Goal: Task Accomplishment & Management: Manage account settings

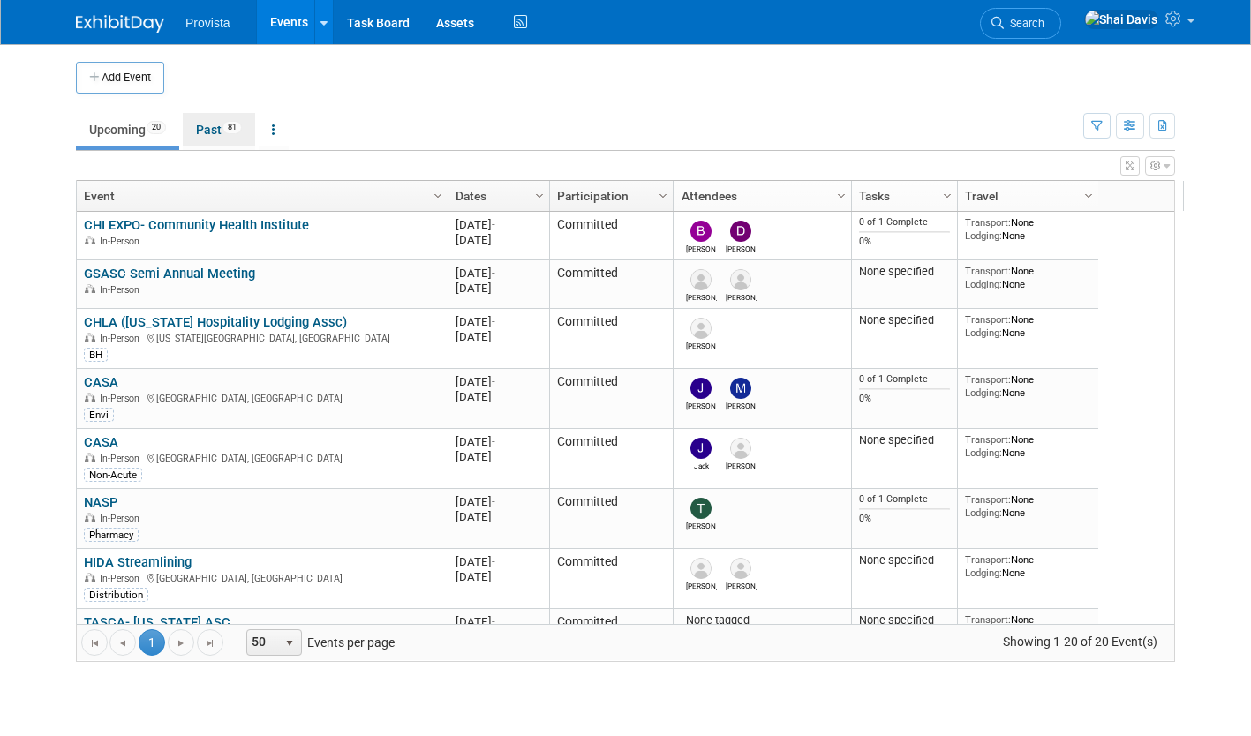
click at [211, 129] on link "Past 81" at bounding box center [219, 130] width 72 height 34
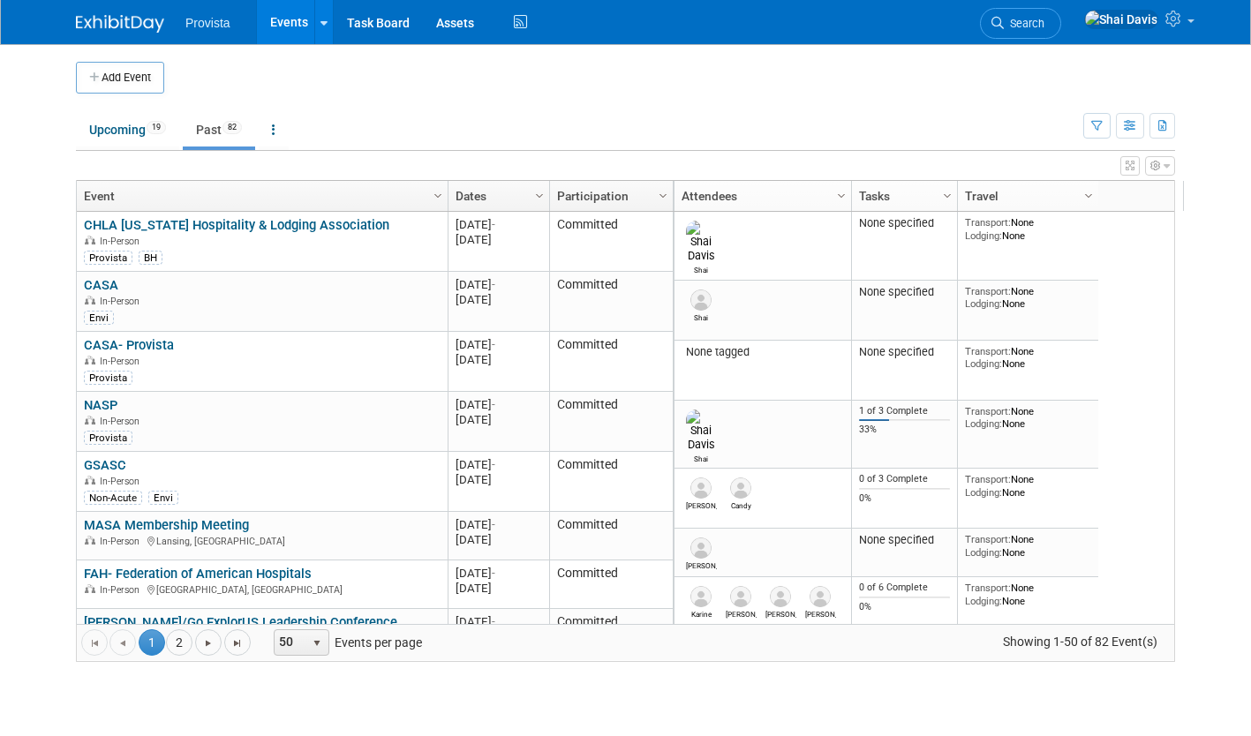
click at [177, 651] on link "2" at bounding box center [179, 643] width 26 height 26
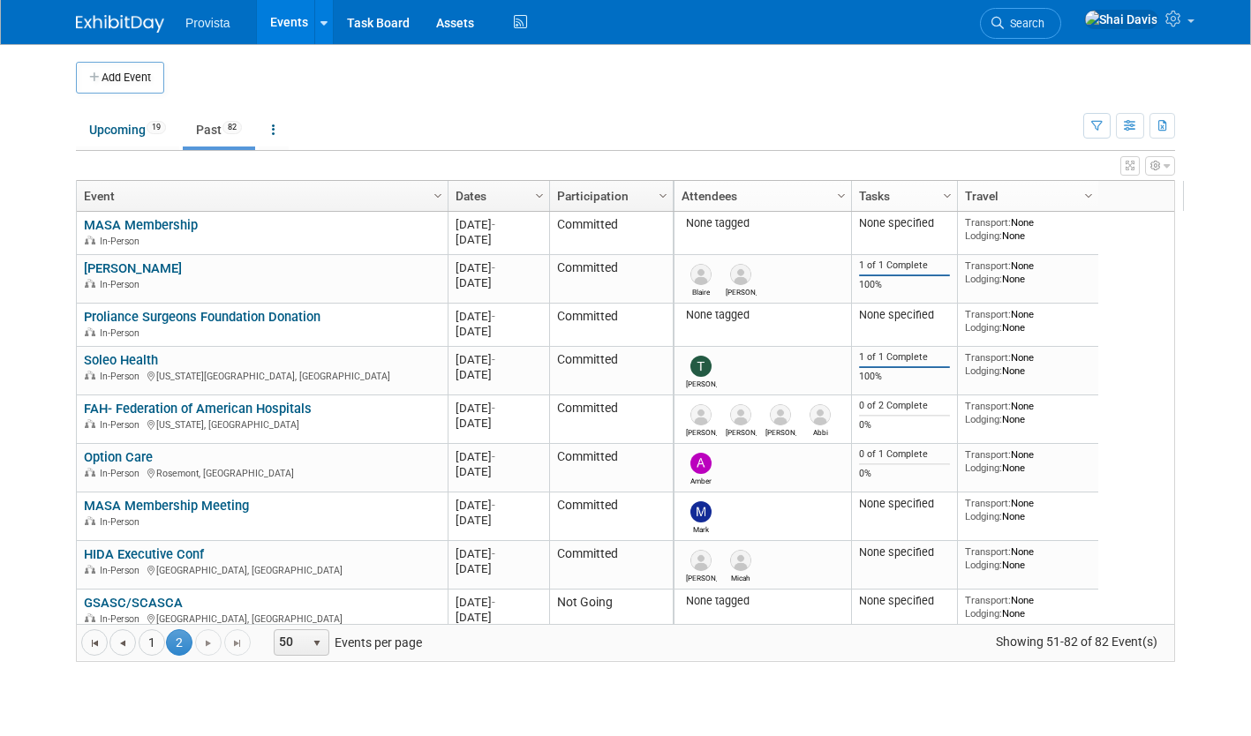
click at [109, 356] on link "Soleo Health" at bounding box center [121, 360] width 74 height 16
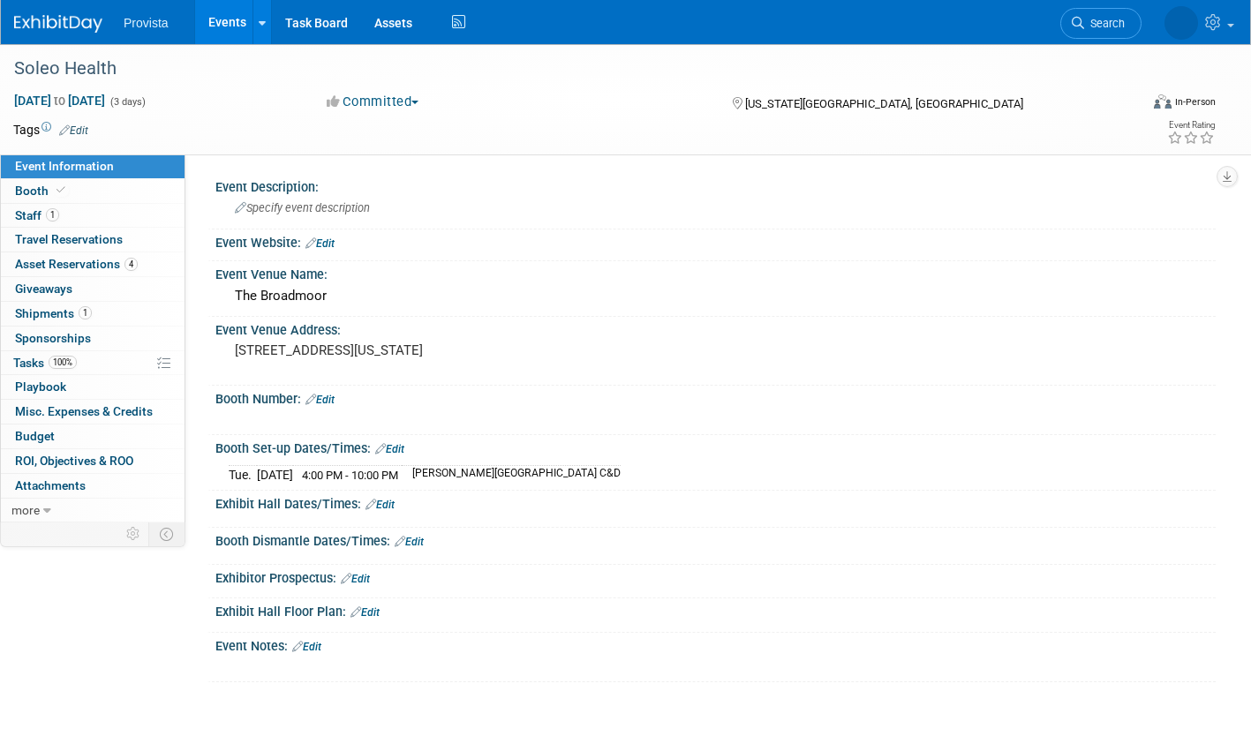
click at [42, 336] on span "Sponsorships 0" at bounding box center [53, 338] width 76 height 14
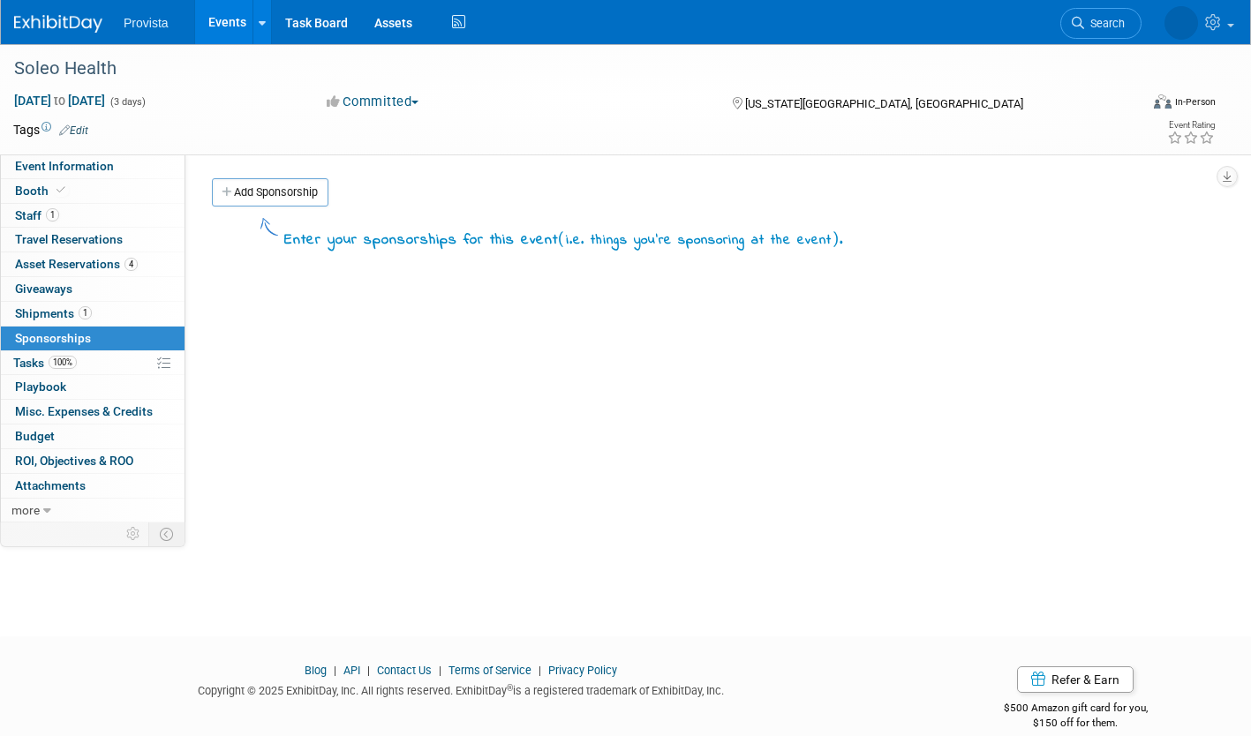
click at [48, 439] on span "Budget" at bounding box center [35, 436] width 40 height 14
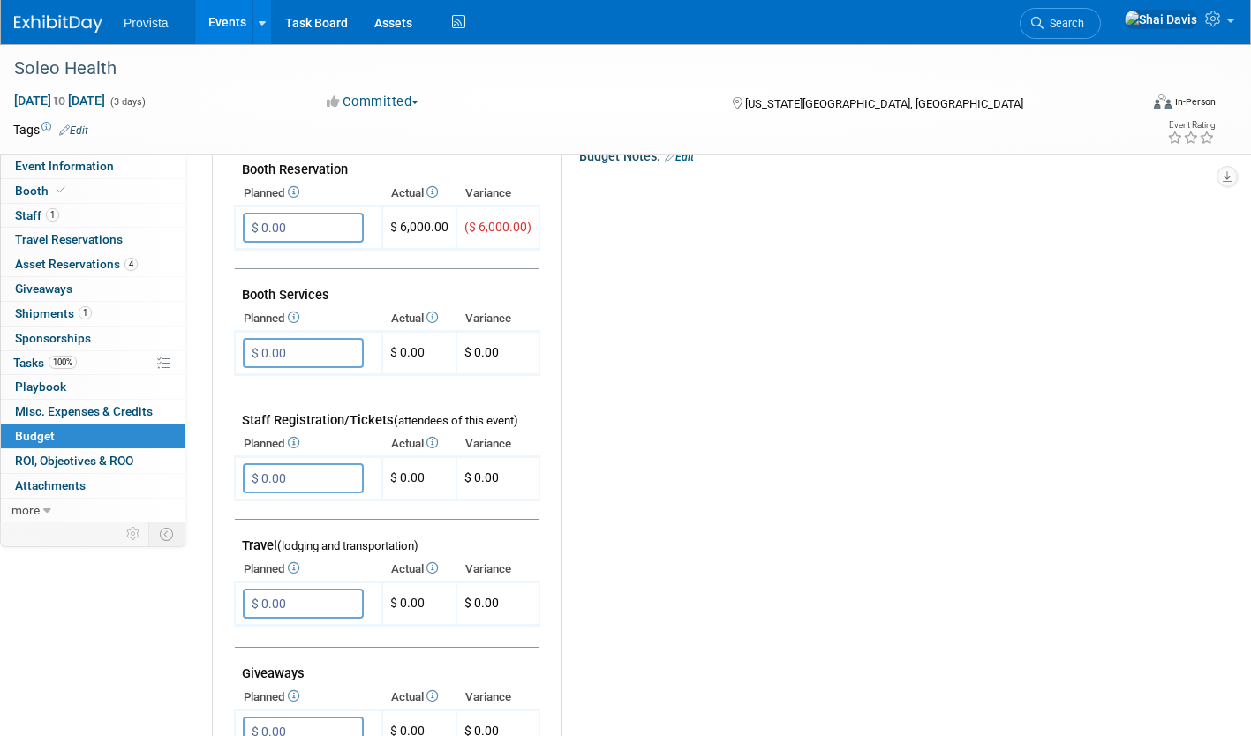
scroll to position [185, 0]
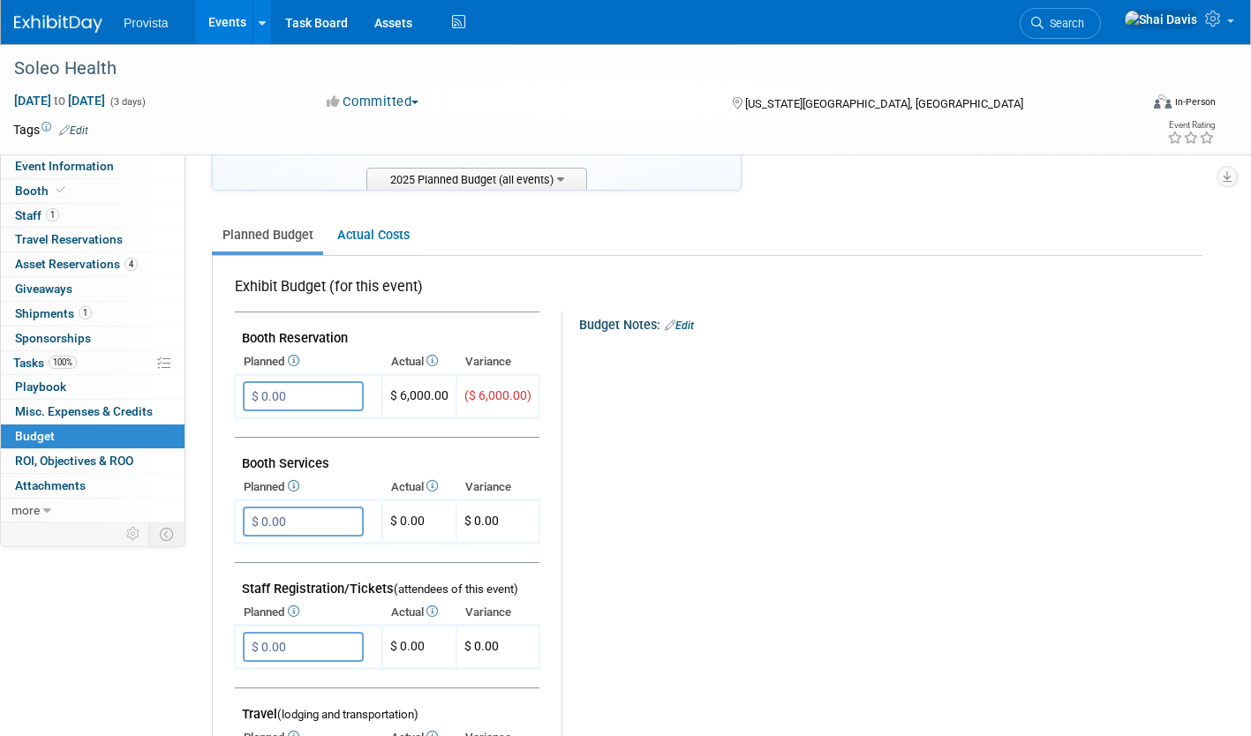
click at [27, 192] on span "Booth" at bounding box center [42, 191] width 54 height 14
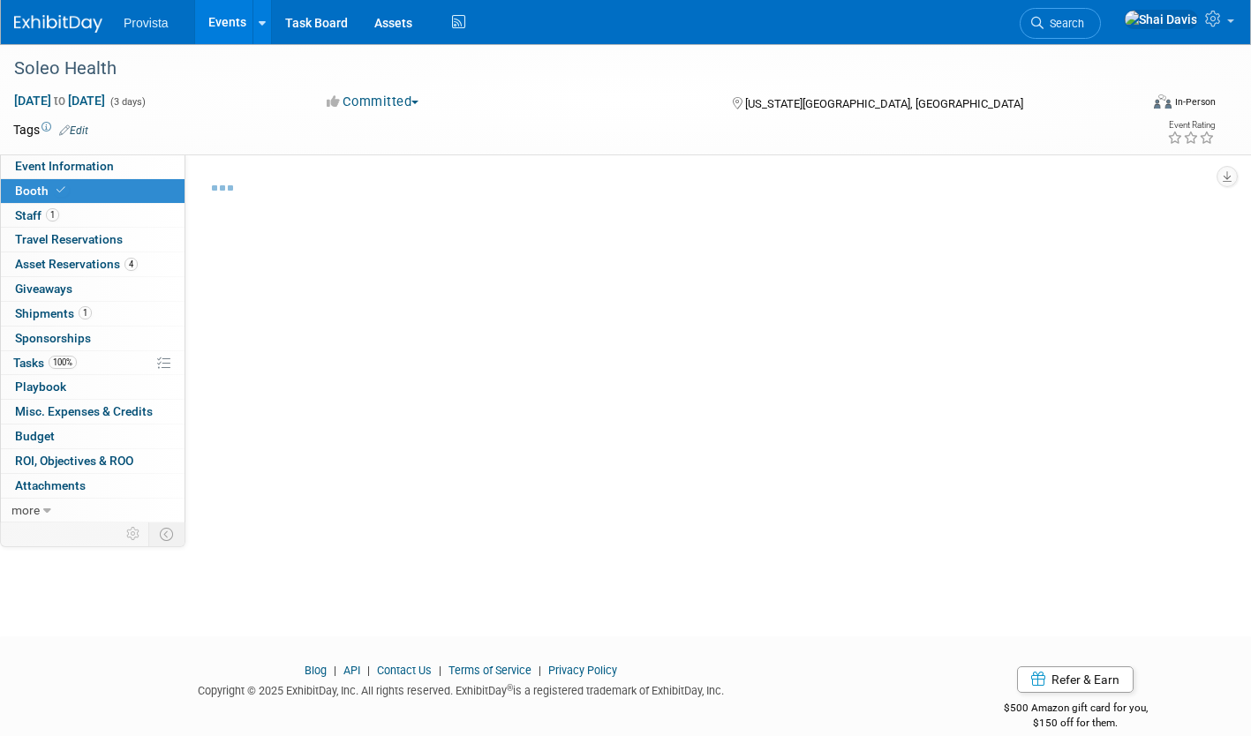
select select "No"
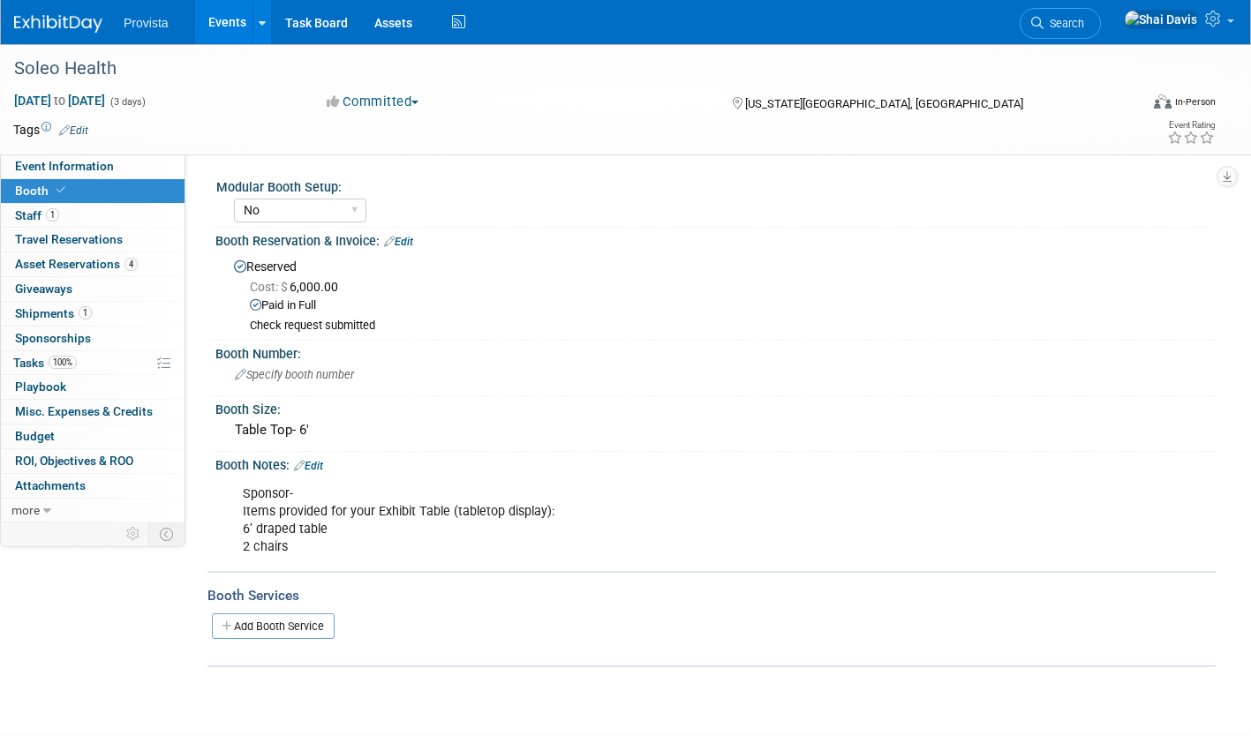
click at [58, 442] on link "Budget" at bounding box center [93, 437] width 184 height 24
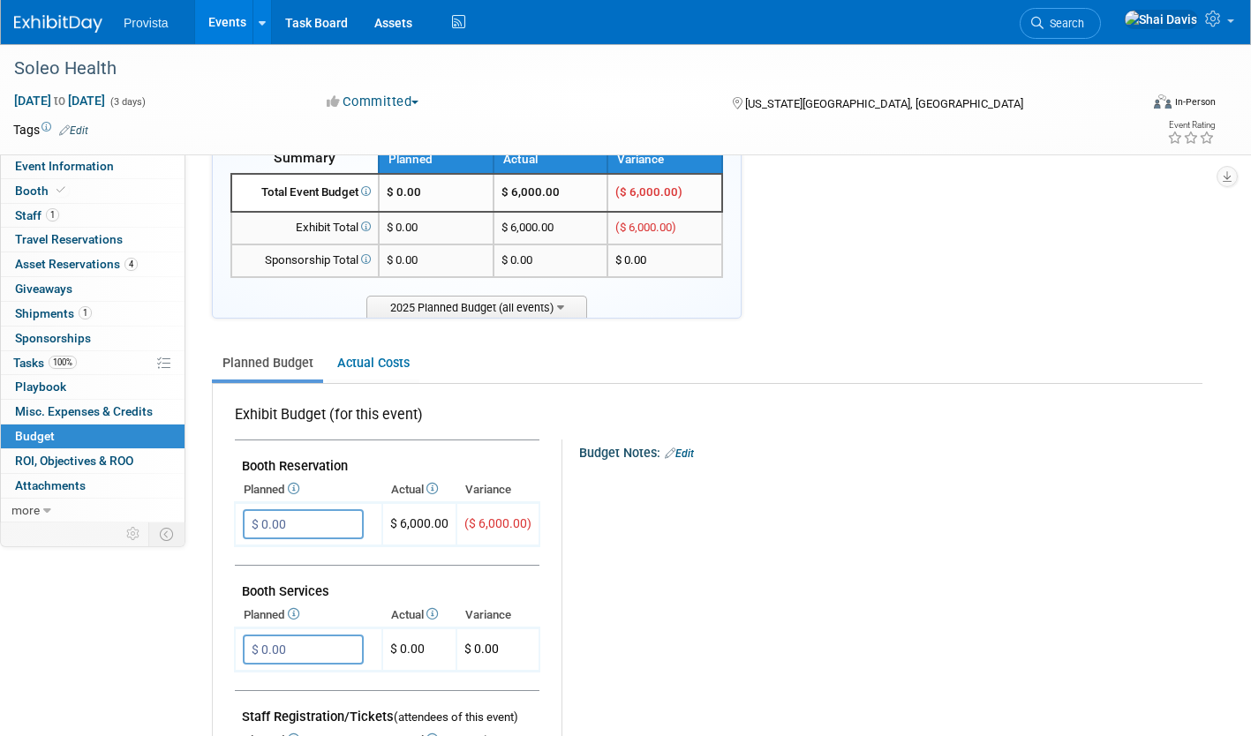
scroll to position [88, 0]
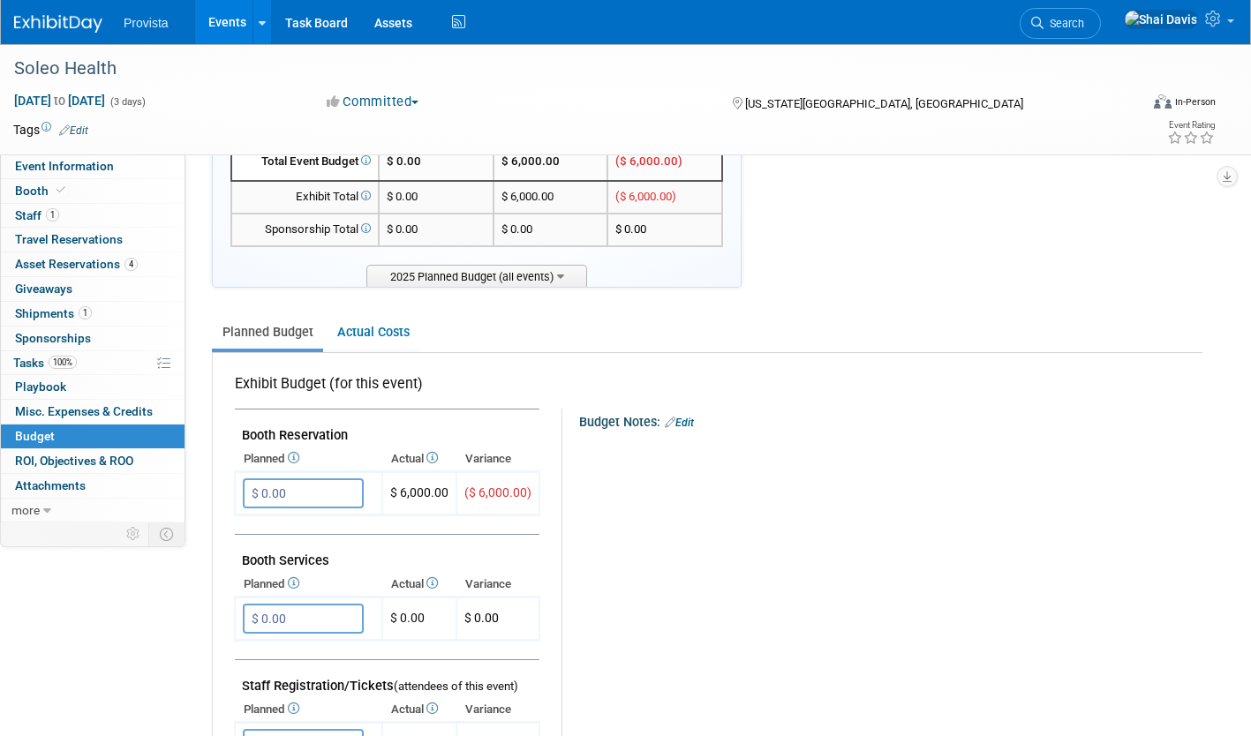
click at [276, 494] on input "$ 0.00" at bounding box center [303, 494] width 121 height 30
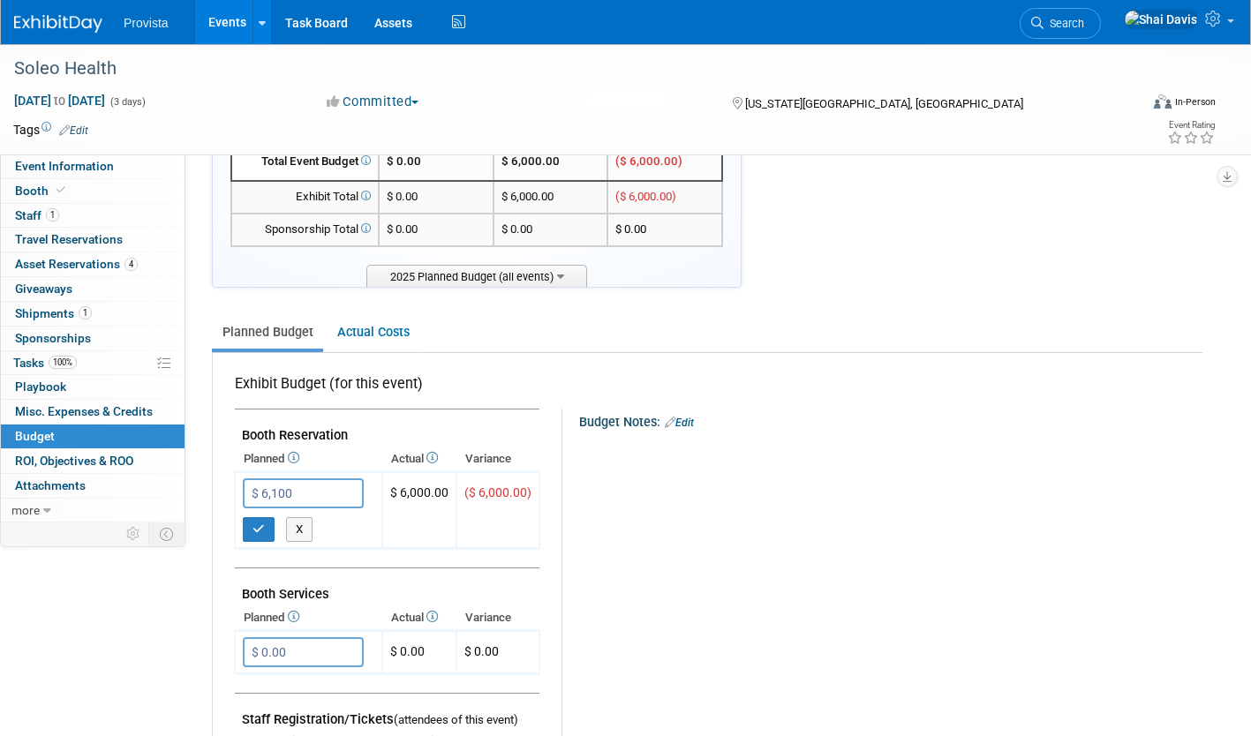
type input "$ 6,100.00"
click at [268, 527] on button "button" at bounding box center [259, 529] width 32 height 25
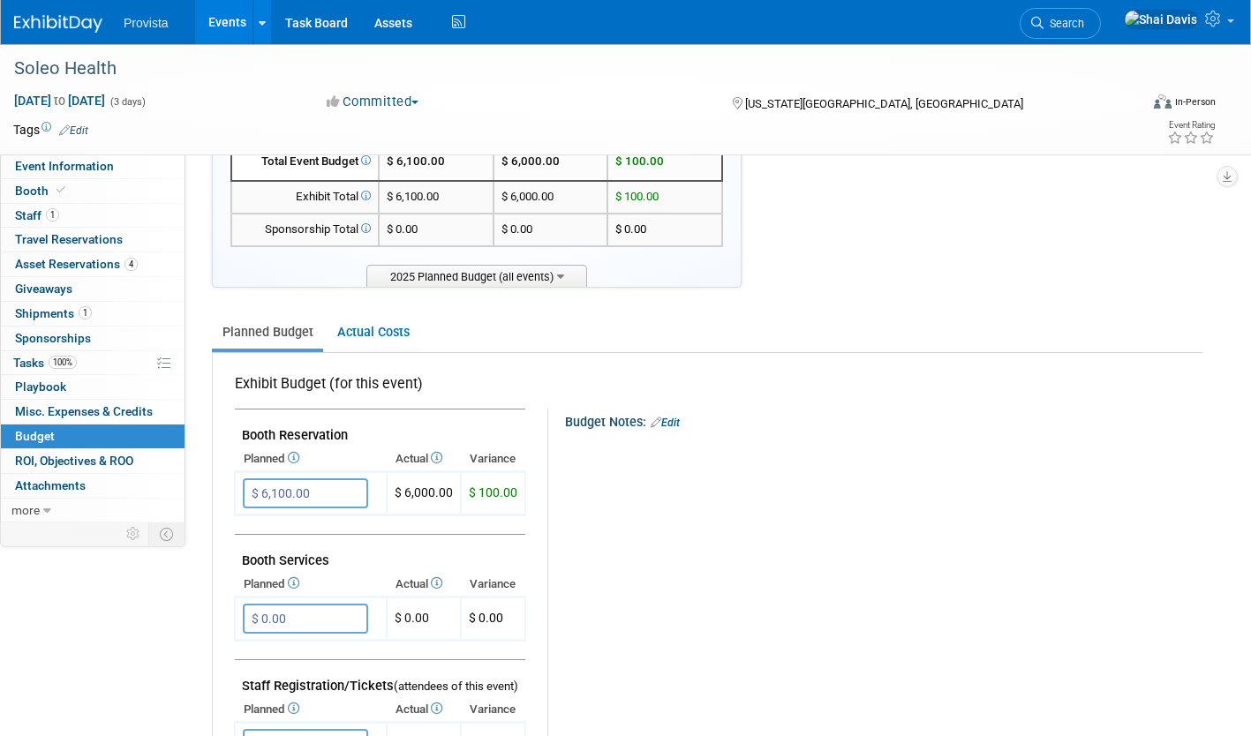
click at [451, 277] on span "2025 Planned Budget (all events)" at bounding box center [476, 276] width 221 height 22
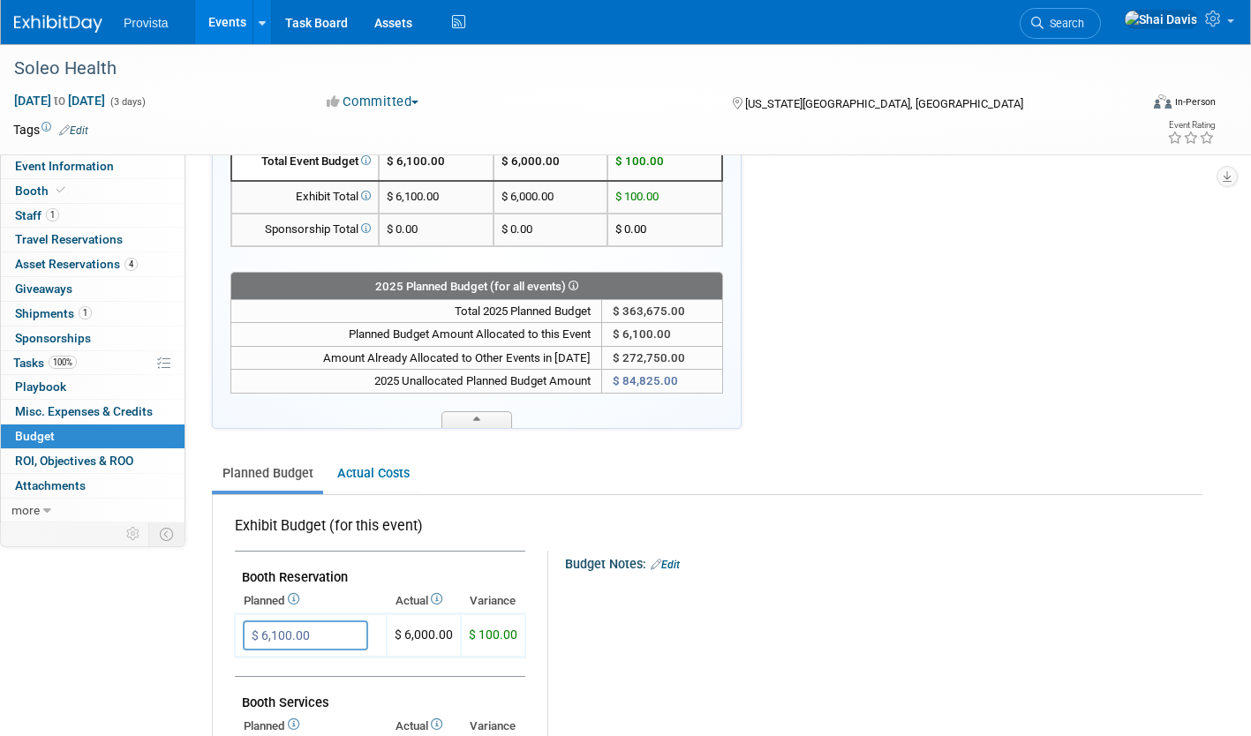
click at [91, 335] on link "0 Sponsorships 0" at bounding box center [93, 339] width 184 height 24
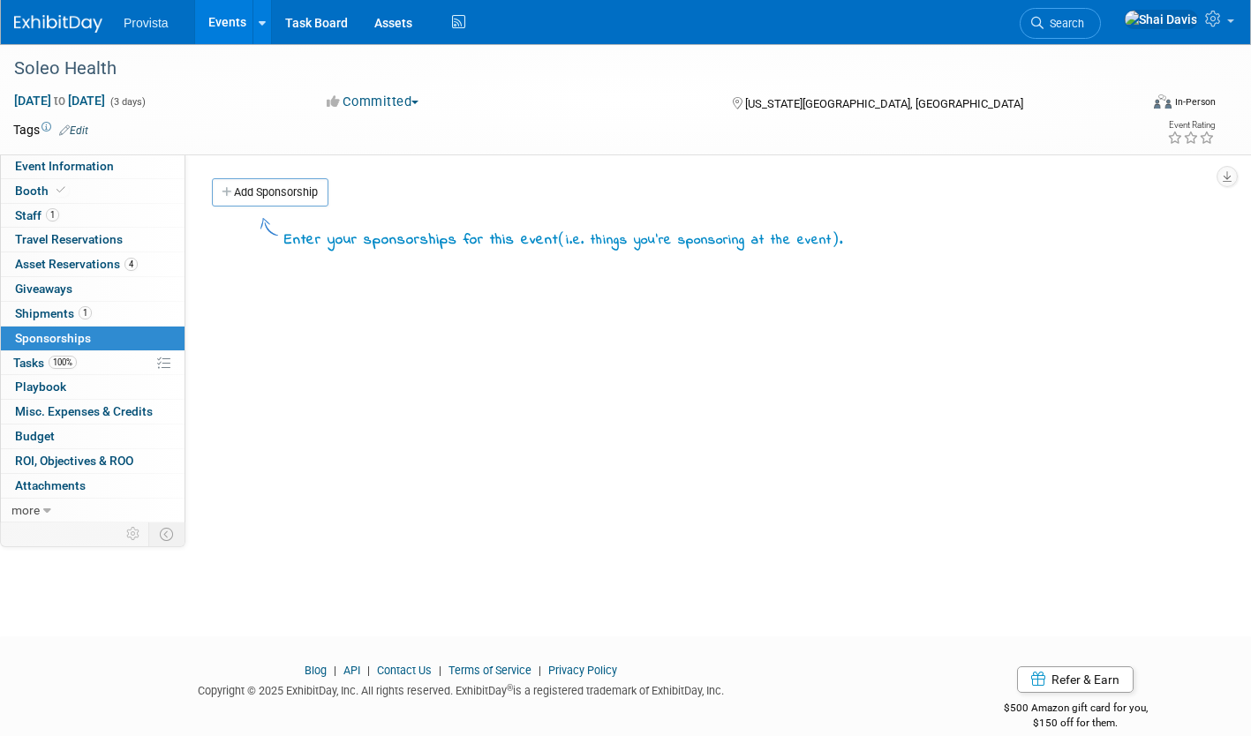
click at [77, 217] on link "1 Staff 1" at bounding box center [93, 216] width 184 height 24
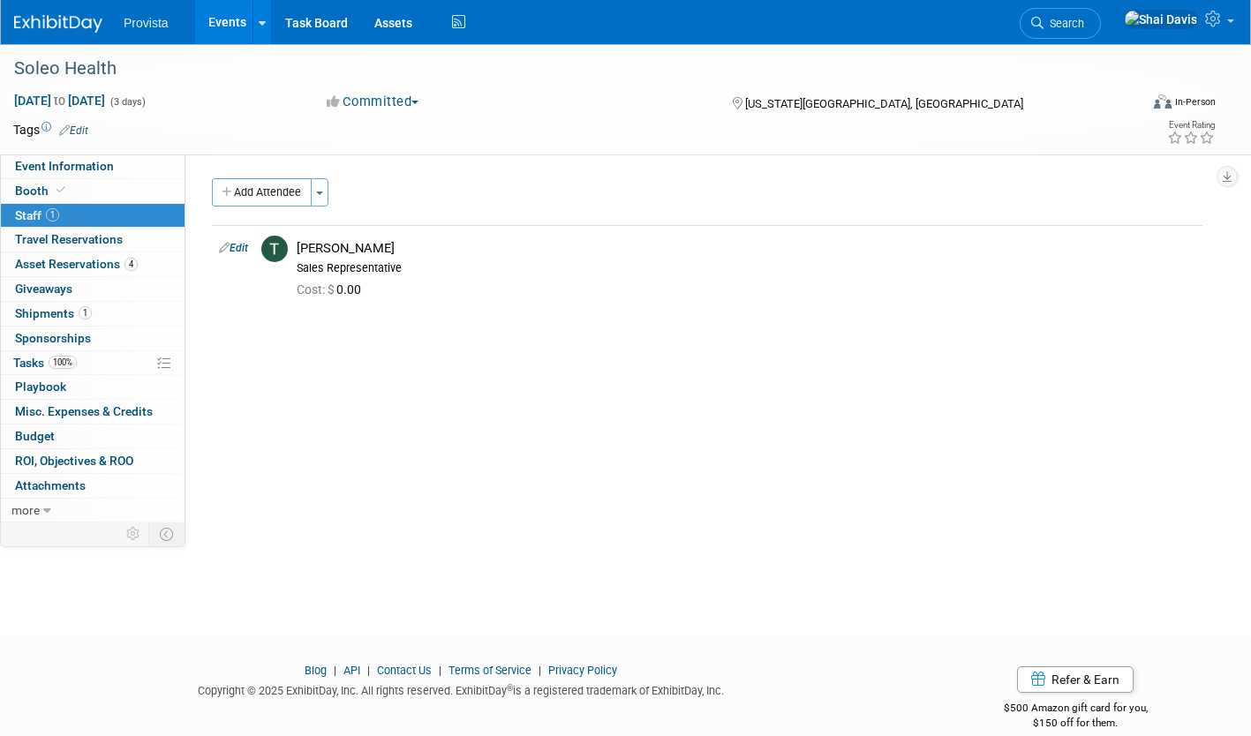
click at [217, 13] on link "Events" at bounding box center [227, 22] width 64 height 44
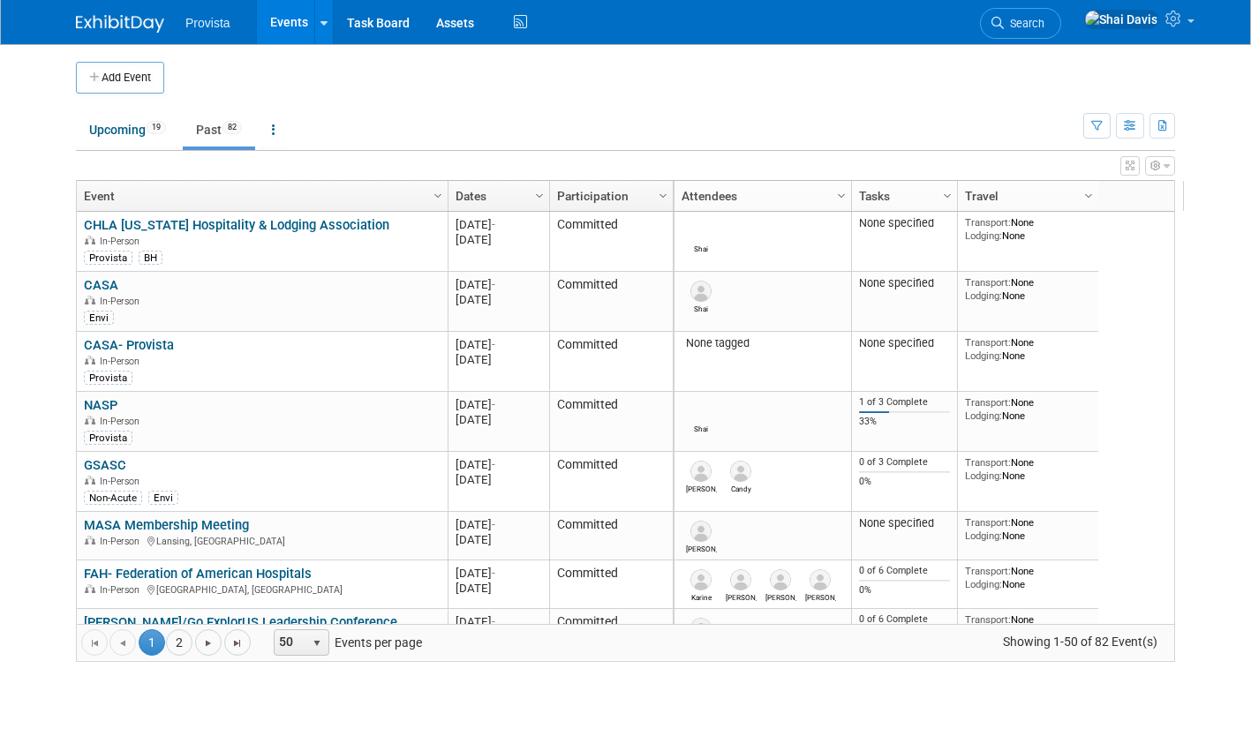
scroll to position [212, 0]
